Goal: Find specific page/section

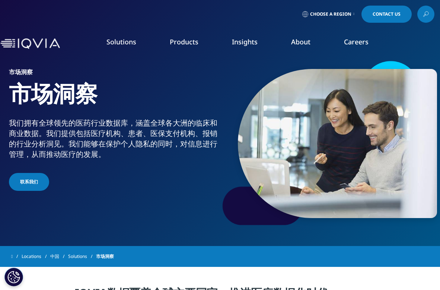
click at [345, 15] on span "Choose a Region" at bounding box center [330, 14] width 41 height 6
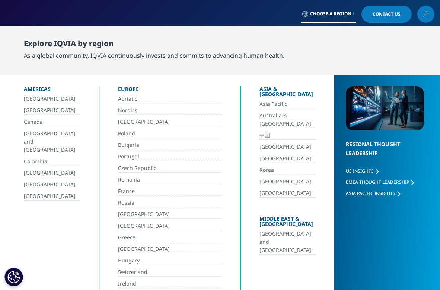
click at [260, 131] on link "中国" at bounding box center [288, 135] width 56 height 9
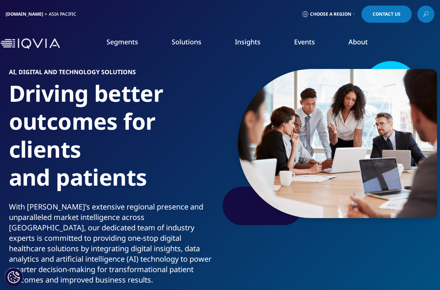
click at [354, 14] on icon at bounding box center [354, 14] width 1 height 3
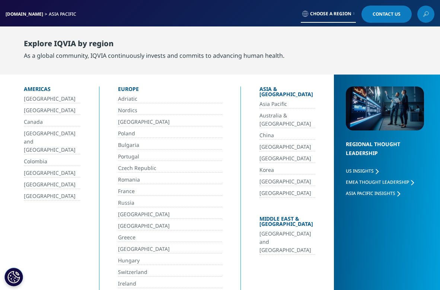
click at [260, 131] on link "China" at bounding box center [288, 135] width 56 height 9
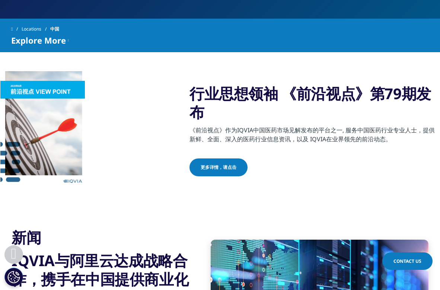
scroll to position [222, 0]
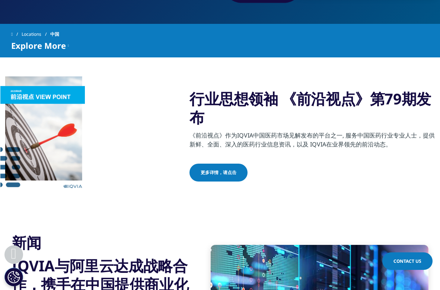
click at [225, 171] on span "更多详情，请点击" at bounding box center [219, 172] width 36 height 7
